Goal: Check status

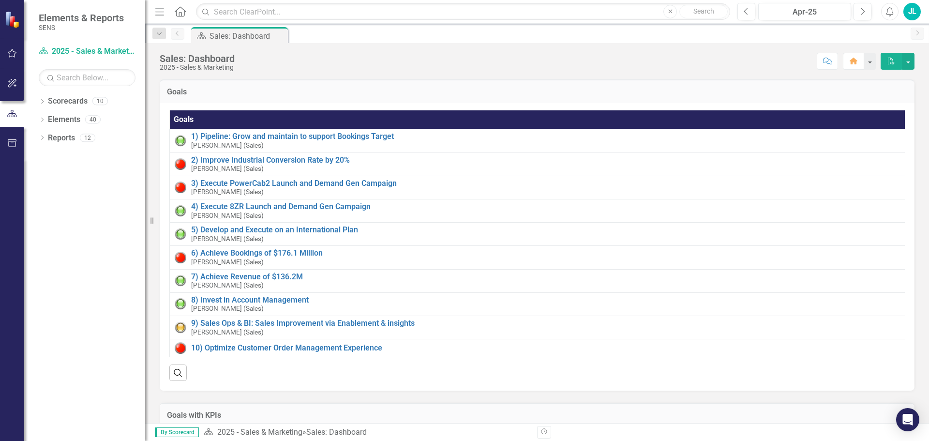
click at [39, 119] on icon "Dropdown" at bounding box center [42, 120] width 7 height 5
click at [47, 175] on icon "Dropdown" at bounding box center [47, 175] width 7 height 5
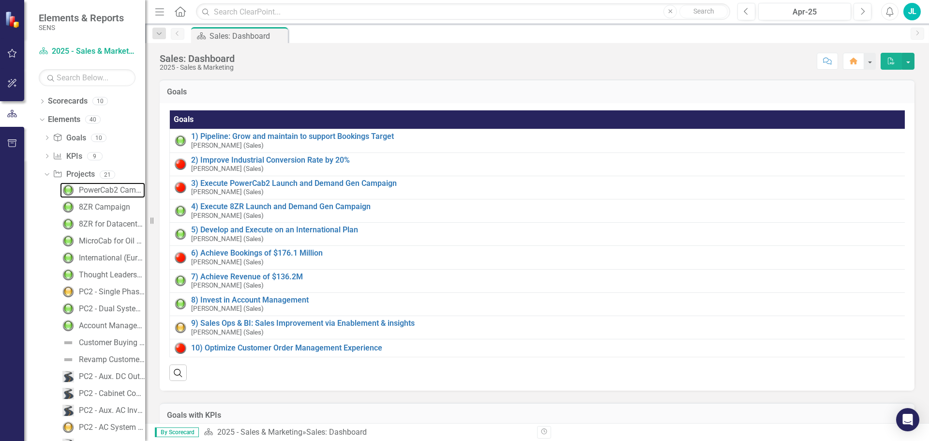
click at [99, 190] on div "PowerCab2 Campaign" at bounding box center [112, 190] width 66 height 9
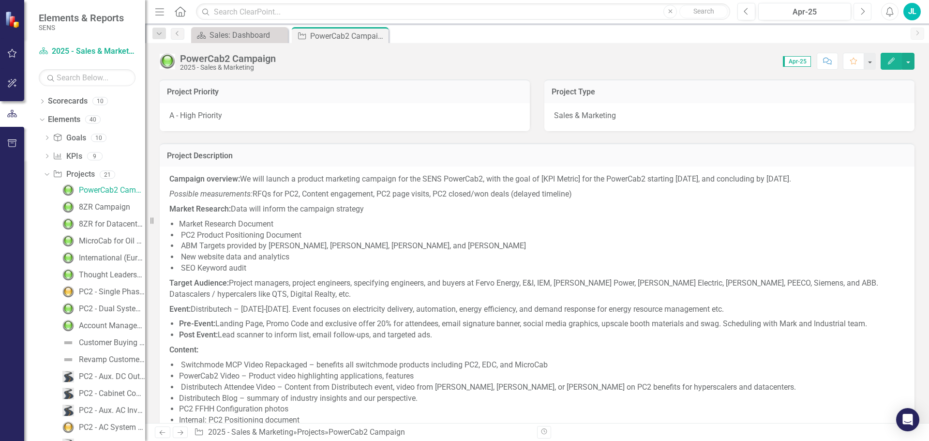
click at [860, 12] on icon "Next" at bounding box center [862, 11] width 5 height 9
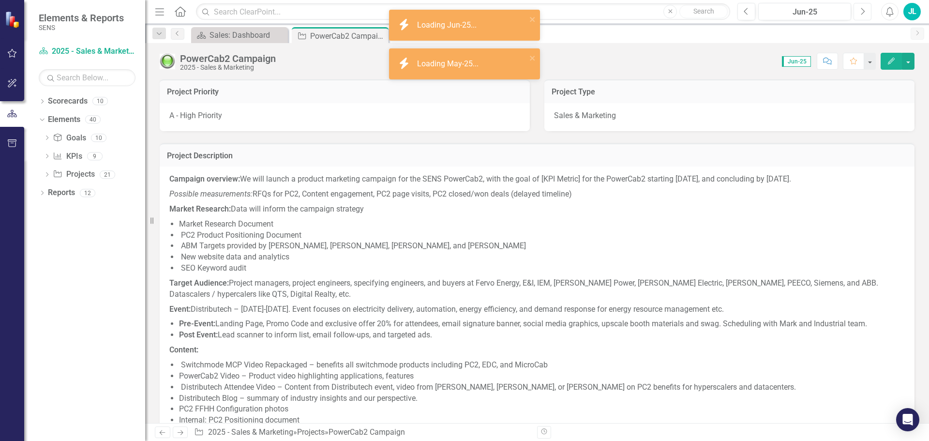
click at [860, 12] on icon "Next" at bounding box center [862, 11] width 5 height 9
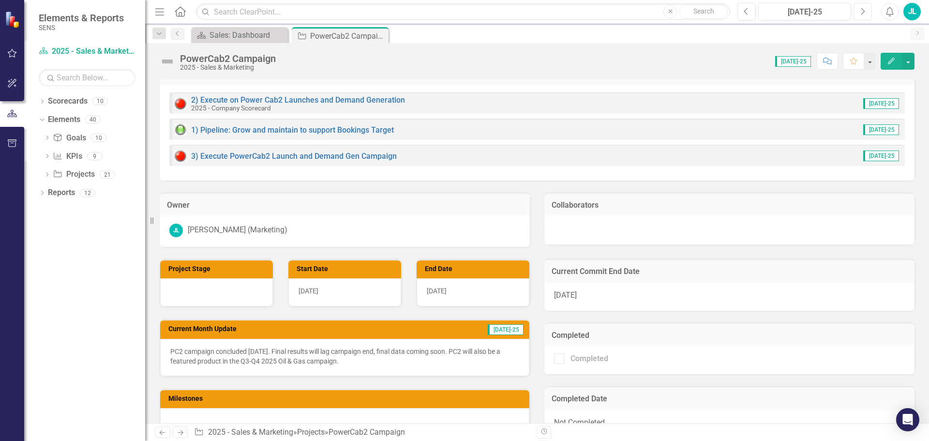
scroll to position [726, 0]
